Goal: Find specific page/section: Find specific page/section

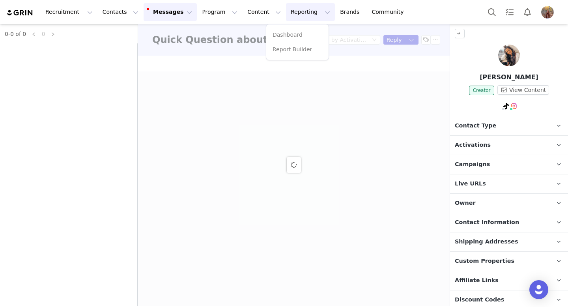
click at [283, 51] on div at bounding box center [294, 165] width 312 height 282
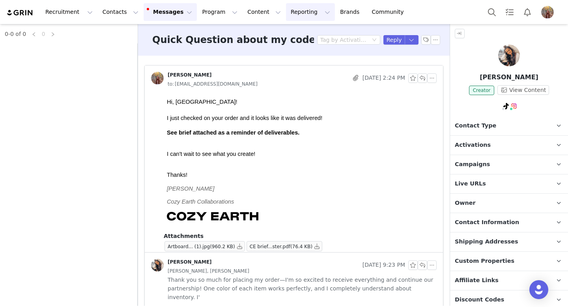
click at [286, 13] on button "Reporting Reporting" at bounding box center [310, 12] width 49 height 18
click at [286, 49] on p "Report Builder" at bounding box center [292, 49] width 39 height 8
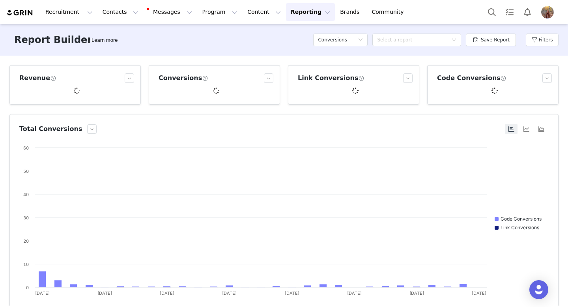
click at [292, 13] on button "Reporting Reporting" at bounding box center [310, 12] width 49 height 18
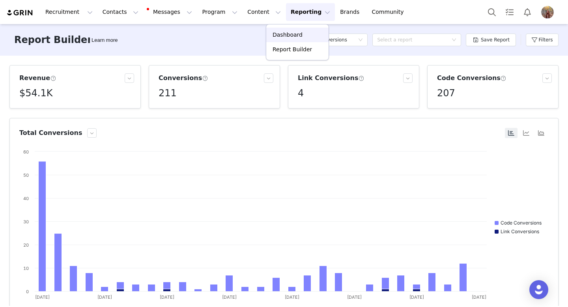
click at [292, 35] on p "Dashboard" at bounding box center [288, 35] width 30 height 8
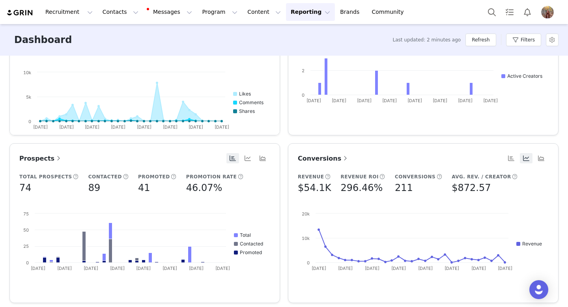
scroll to position [248, 0]
